Goal: Check status

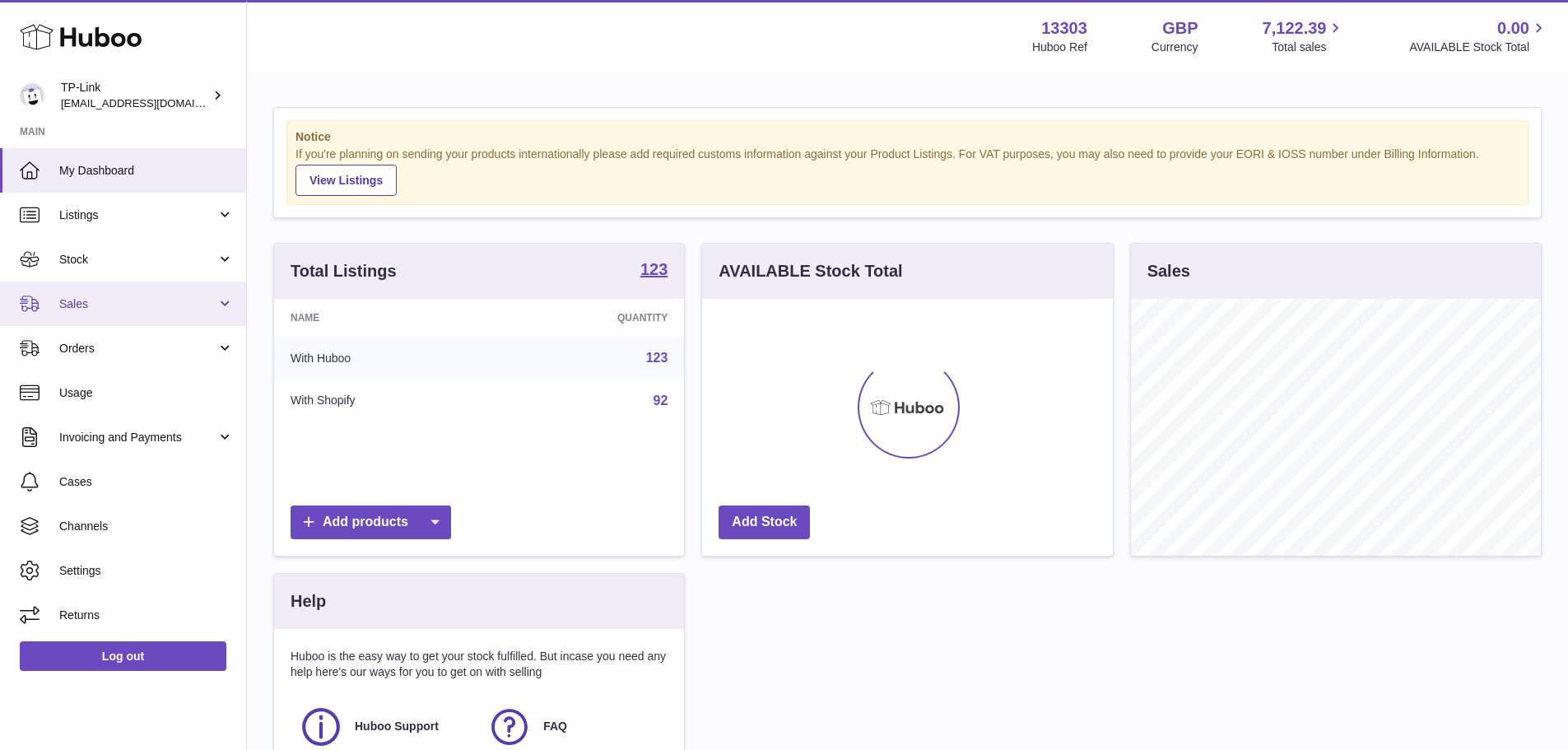
scroll to position [257, 411]
click at [116, 293] on link "Sales" at bounding box center [123, 303] width 246 height 44
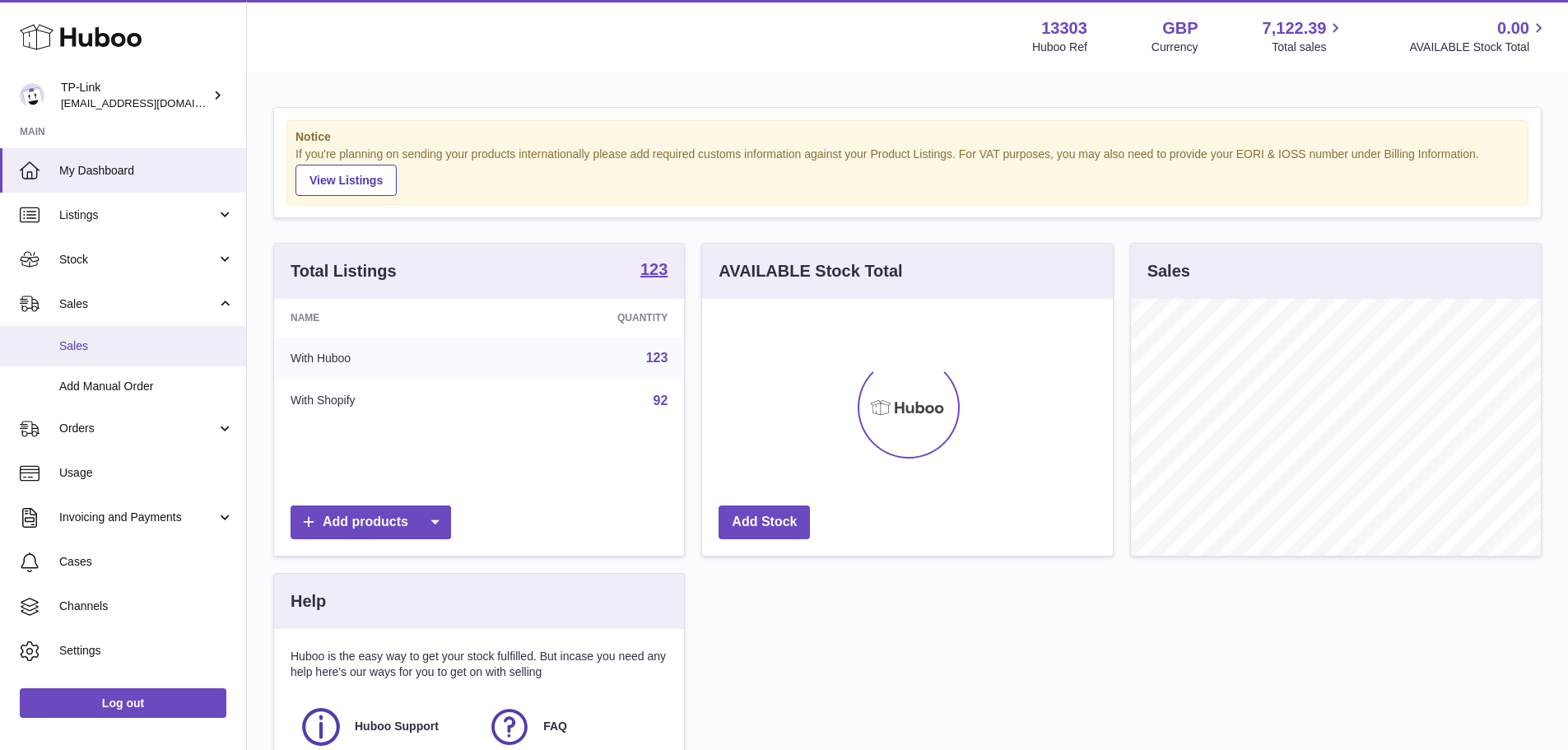
click at [106, 340] on span "Sales" at bounding box center [146, 346] width 175 height 16
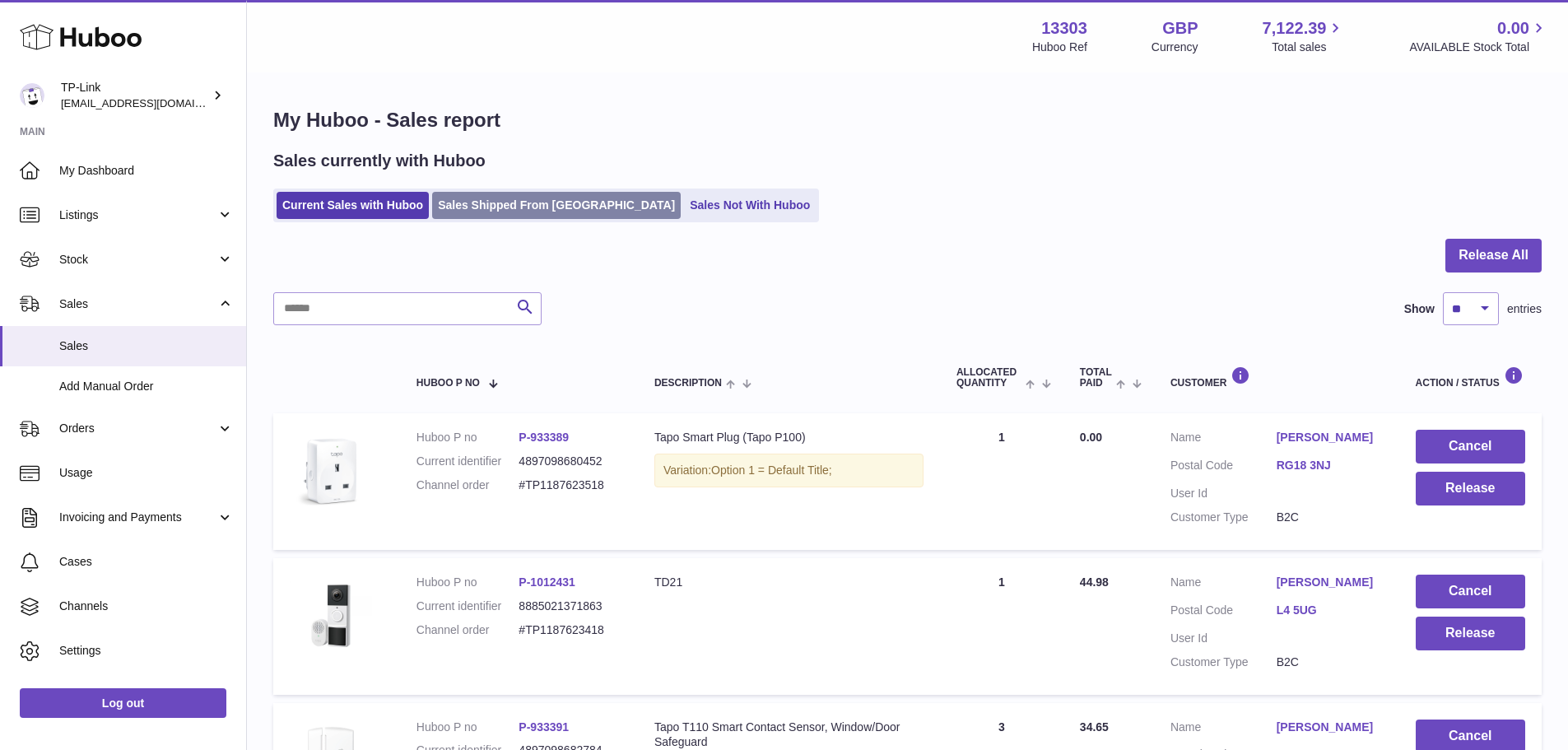
click at [501, 215] on link "Sales Shipped From [GEOGRAPHIC_DATA]" at bounding box center [556, 205] width 249 height 27
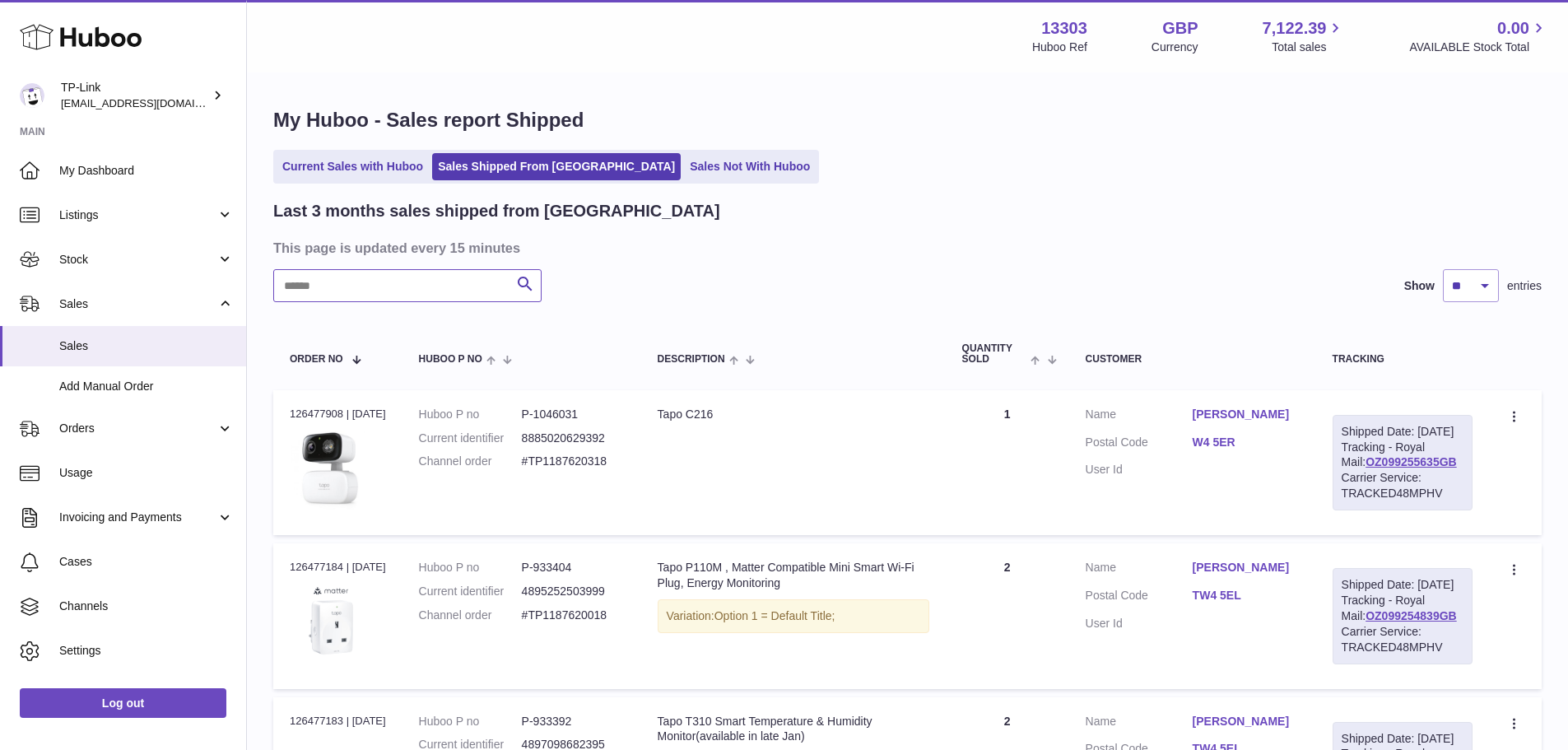
click at [459, 279] on input "text" at bounding box center [408, 285] width 269 height 33
paste input "**********"
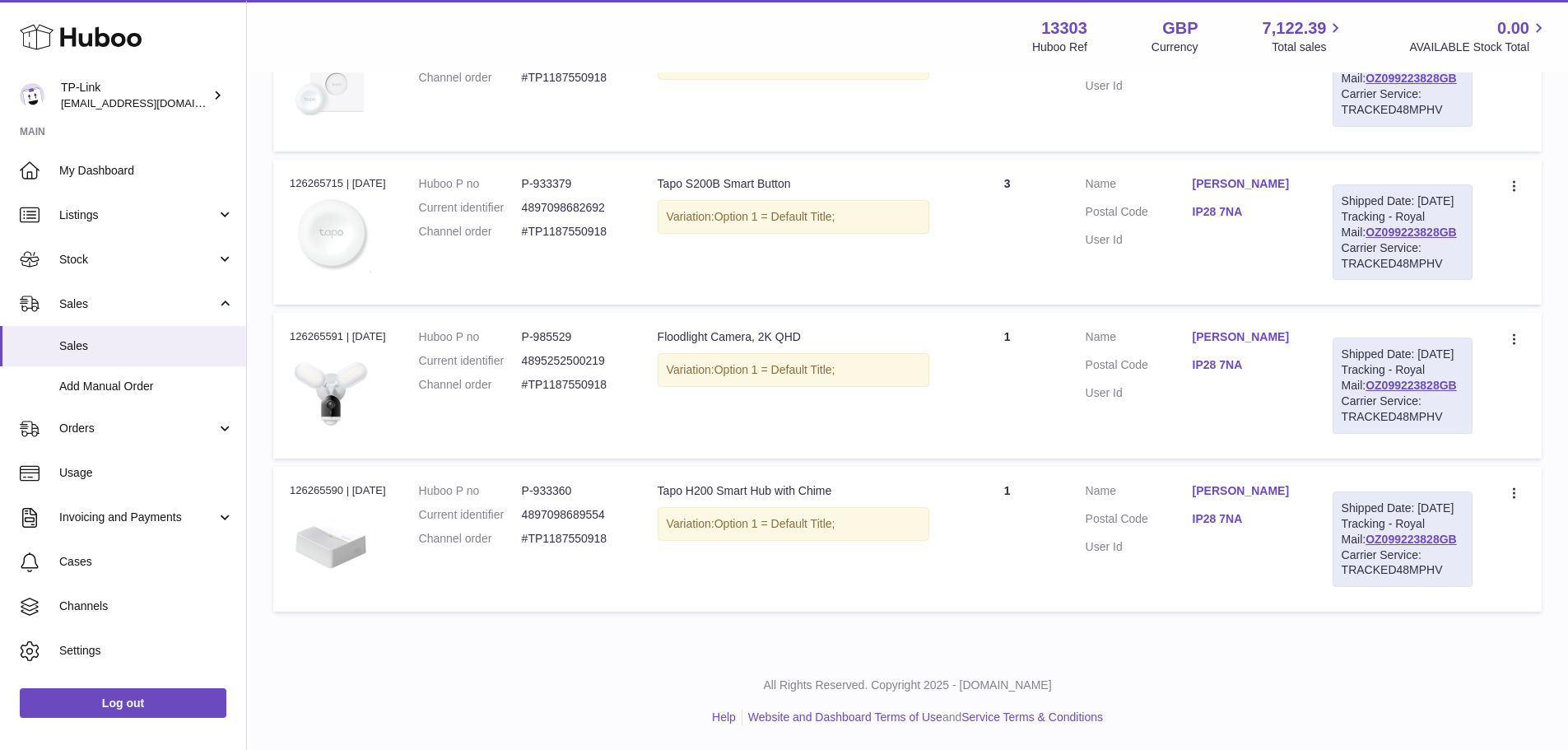
scroll to position [877, 0]
type input "**********"
click at [320, 483] on div "Order no 126265590 | [DATE]" at bounding box center [337, 490] width 96 height 15
copy div "126265590"
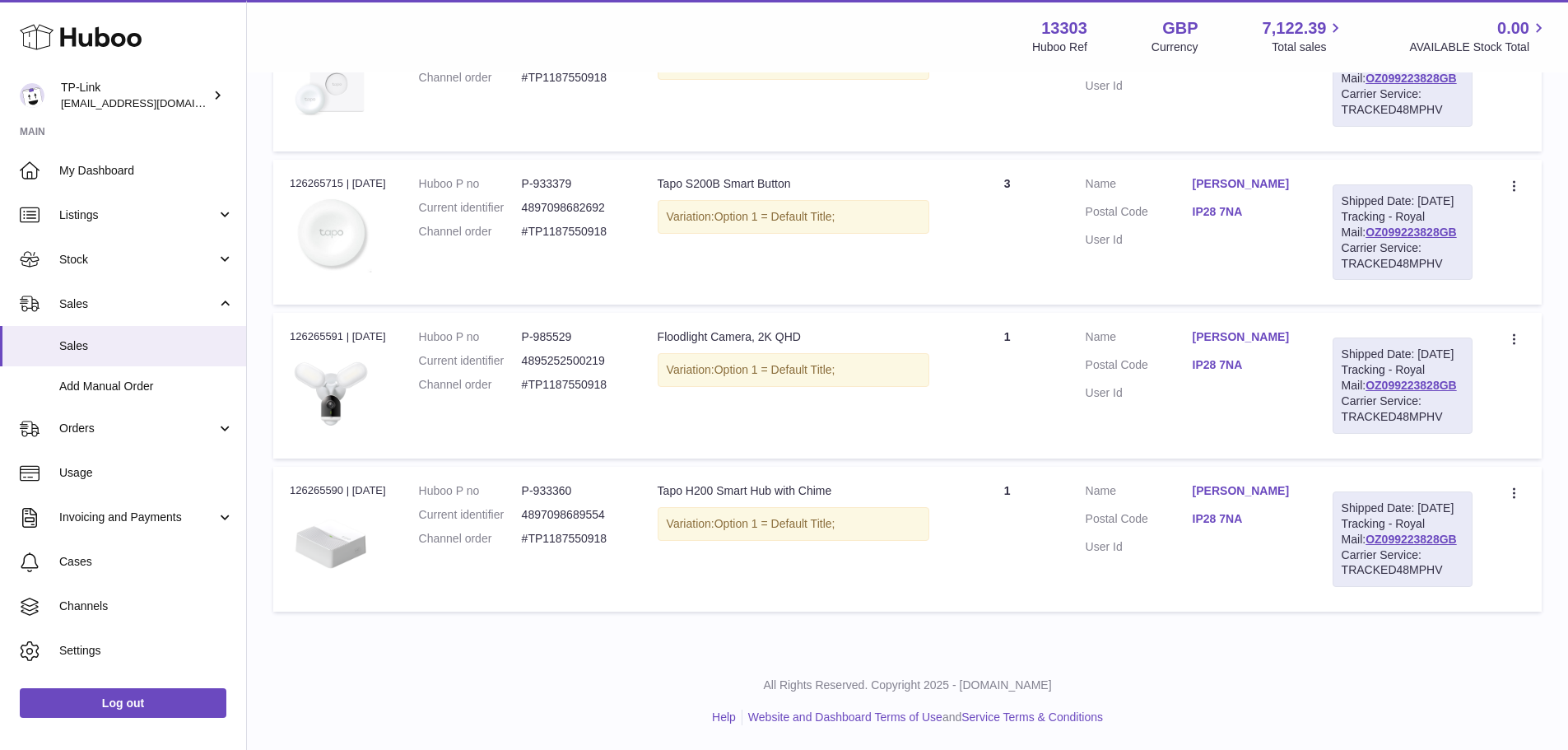
click at [560, 483] on dd "P-933360" at bounding box center [573, 491] width 103 height 16
copy dl "P-933360"
drag, startPoint x: 1204, startPoint y: 313, endPoint x: 1261, endPoint y: 313, distance: 57.0
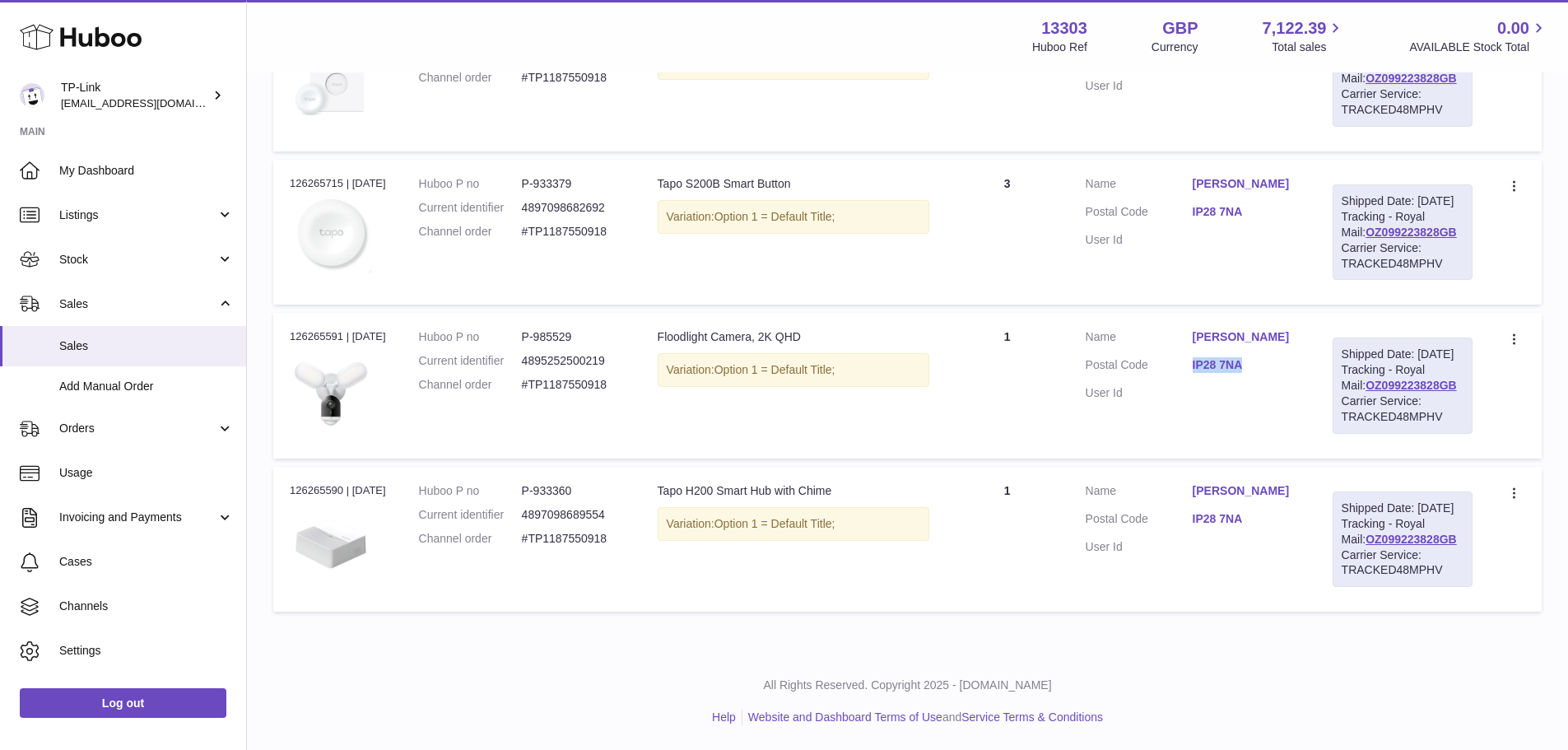
click at [1261, 358] on dd "IP28 7NA" at bounding box center [1246, 368] width 107 height 20
copy link "IP28 7NA"
click at [1410, 378] on link "OZ099223828GB" at bounding box center [1411, 384] width 91 height 13
